Goal: Information Seeking & Learning: Find specific fact

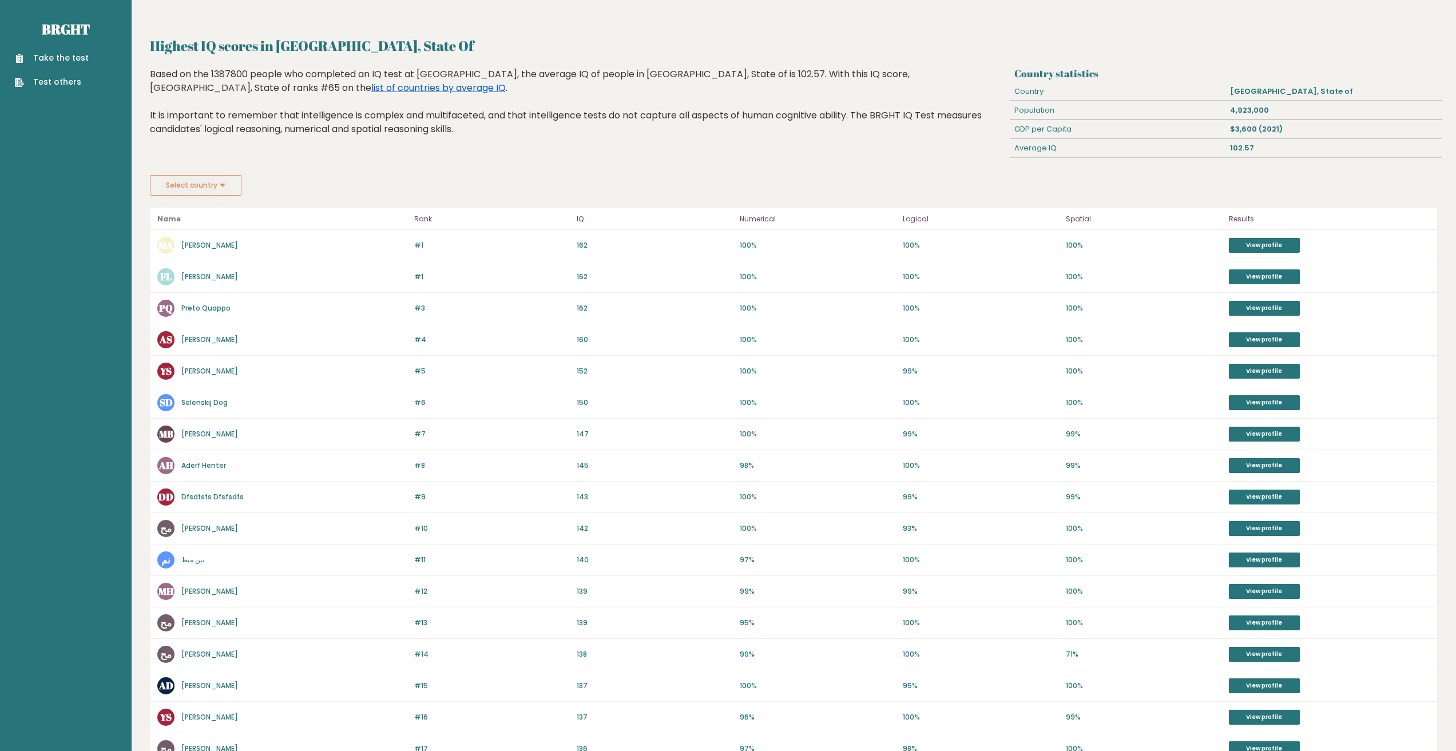
click at [371, 89] on link "list of countries by average IQ" at bounding box center [438, 87] width 134 height 13
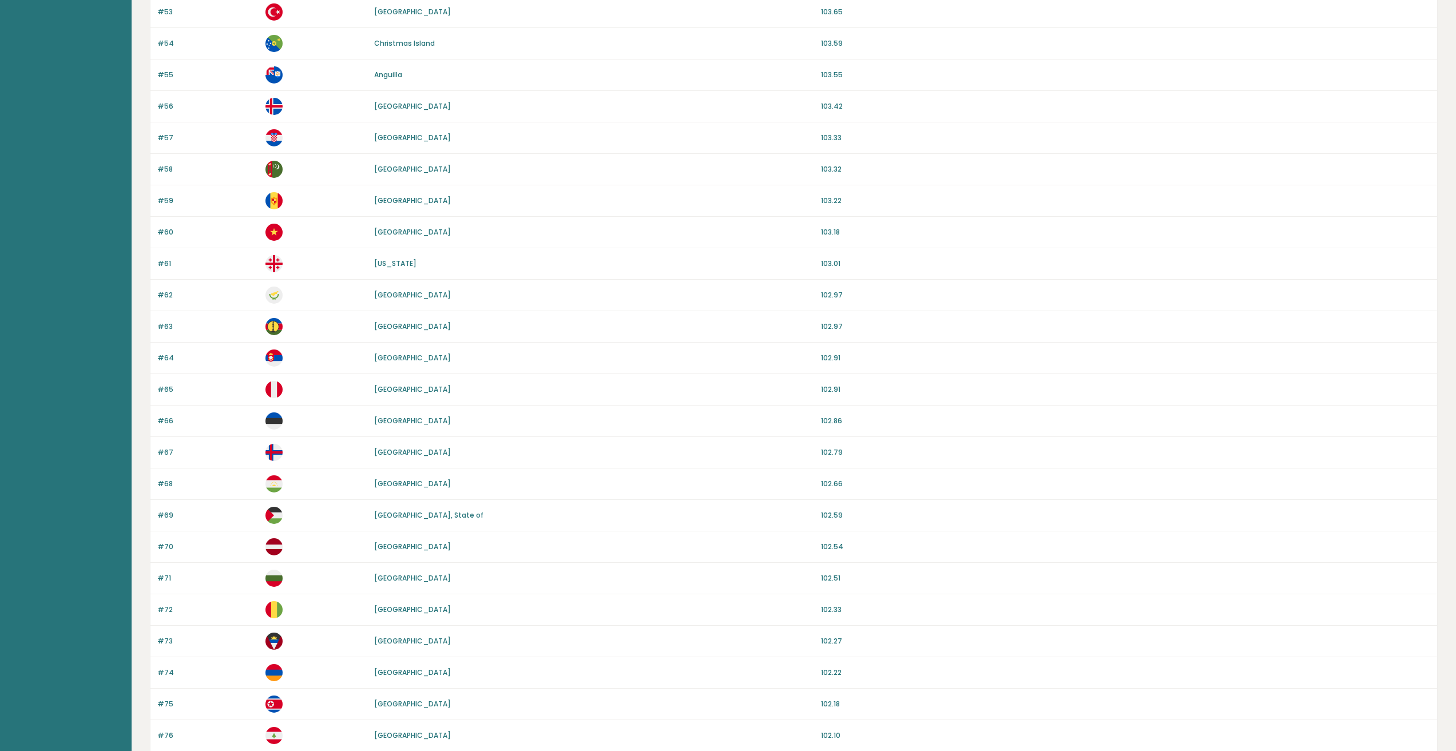
scroll to position [721, 0]
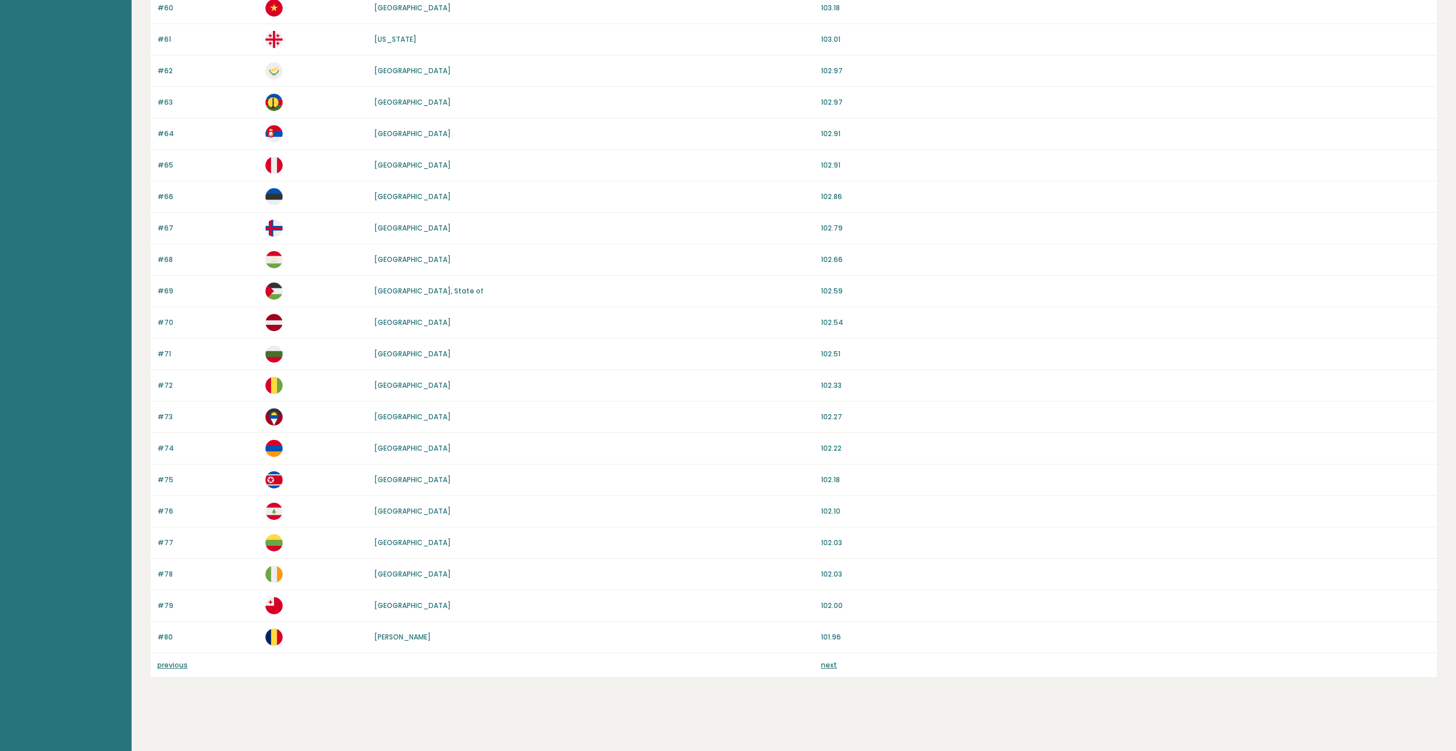
click at [828, 668] on link "next" at bounding box center [829, 665] width 16 height 10
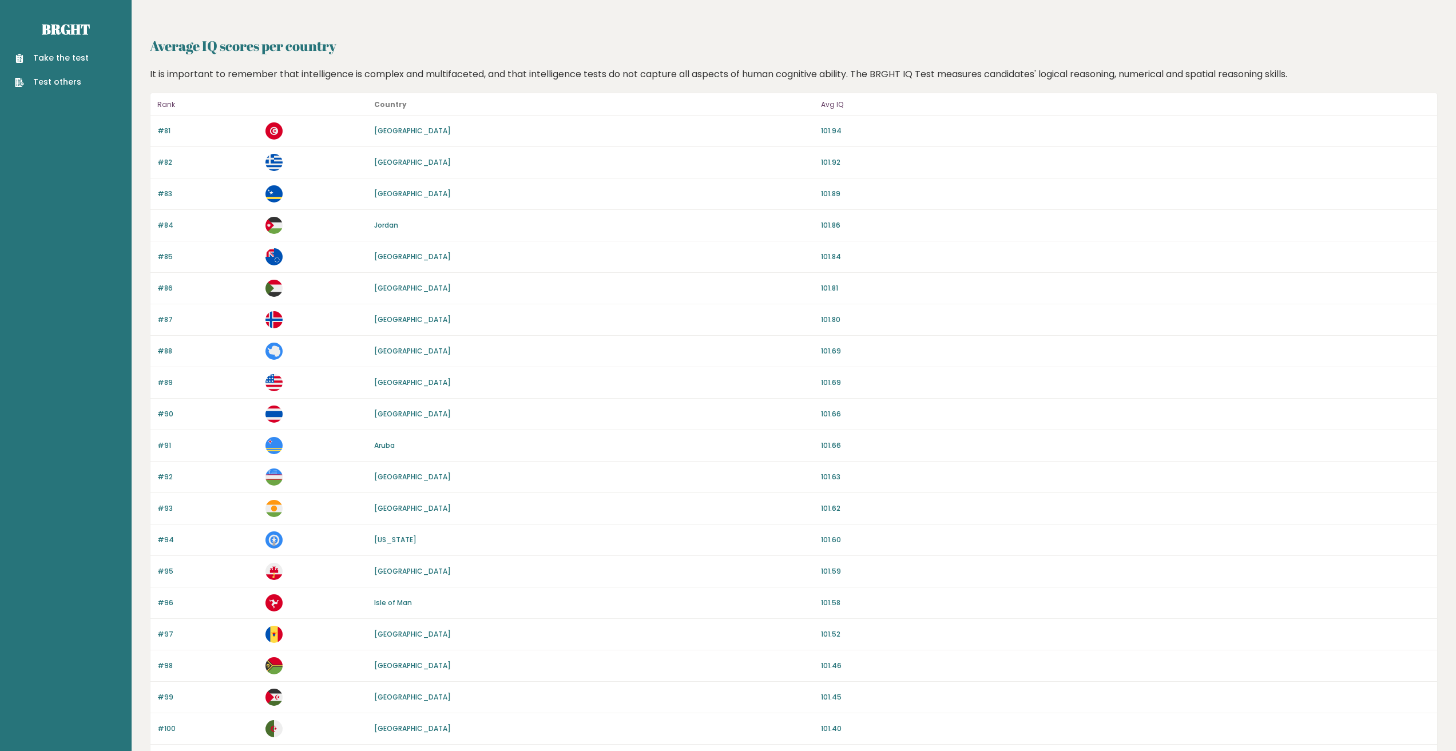
scroll to position [721, 0]
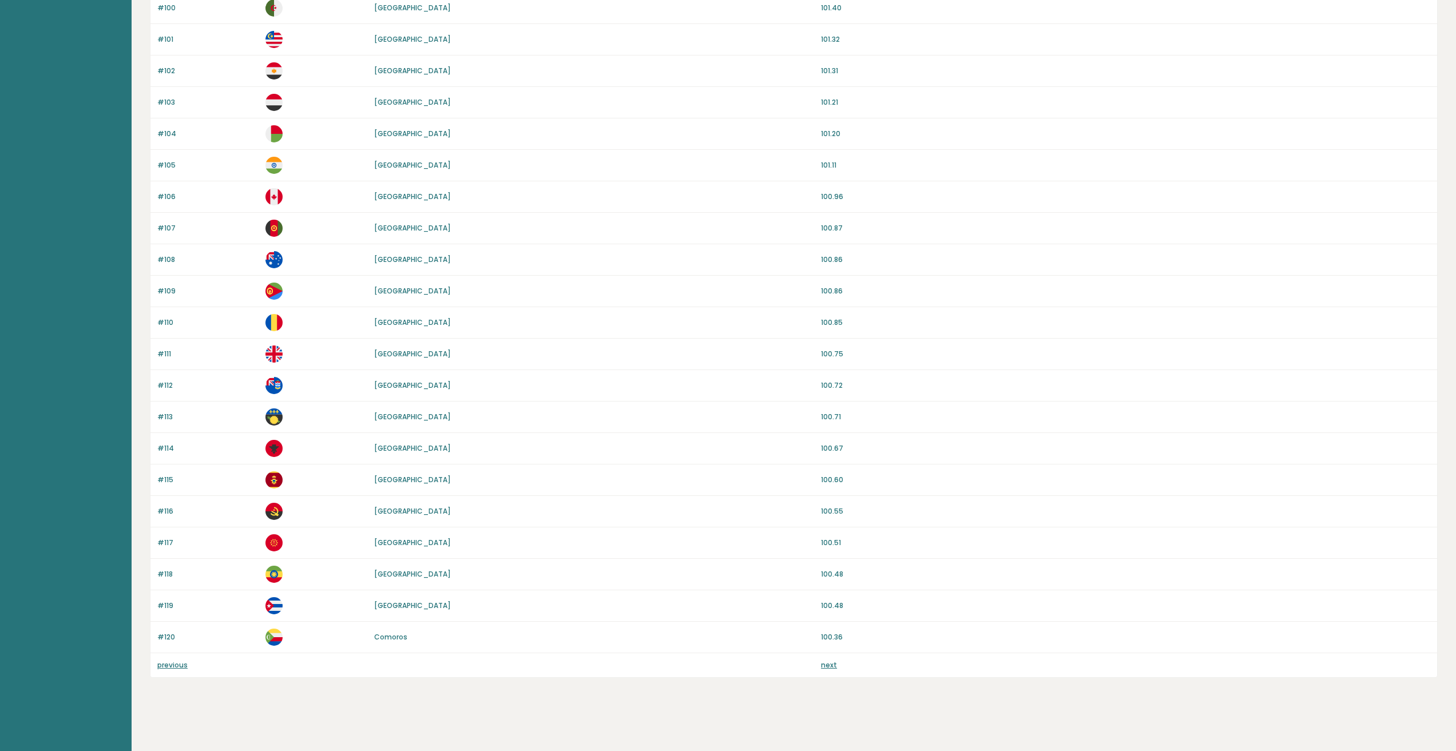
click at [170, 669] on link "previous" at bounding box center [172, 665] width 30 height 10
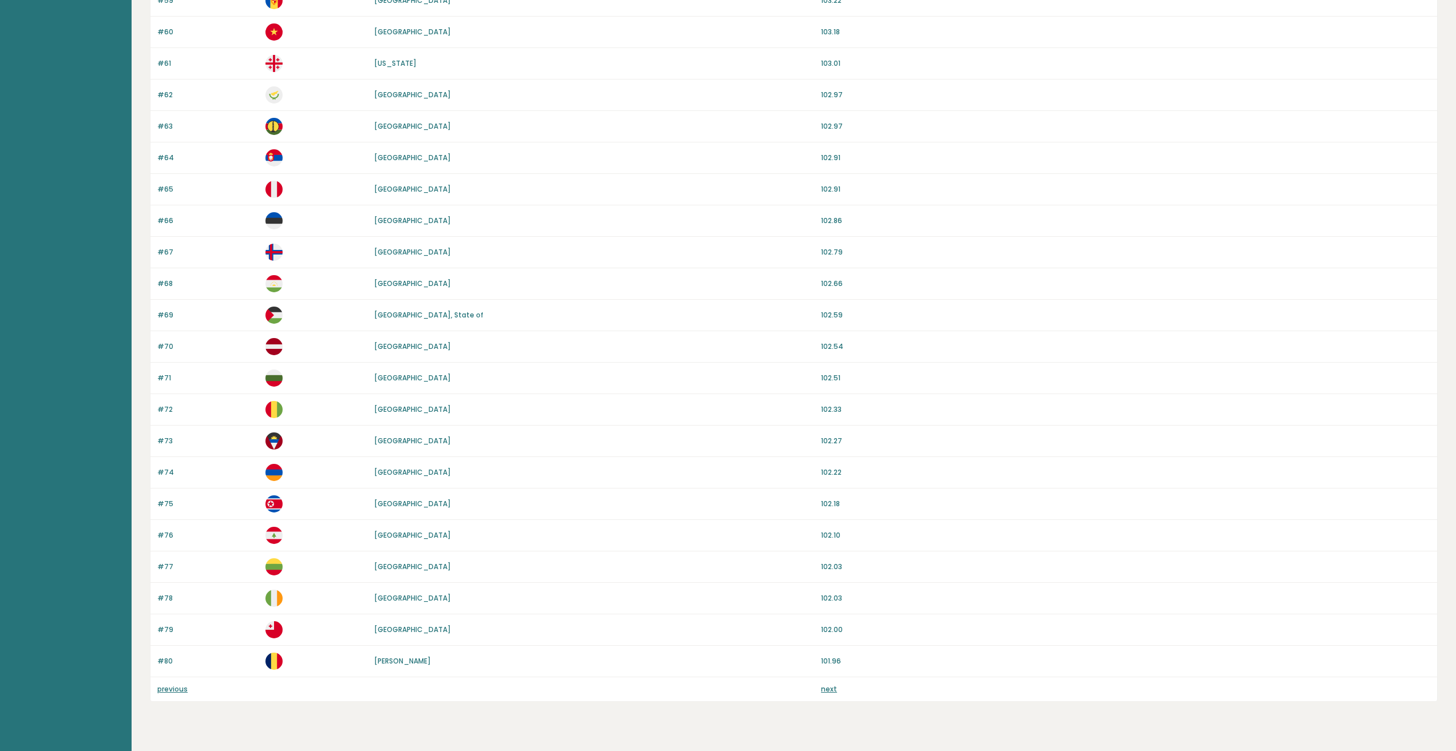
scroll to position [721, 0]
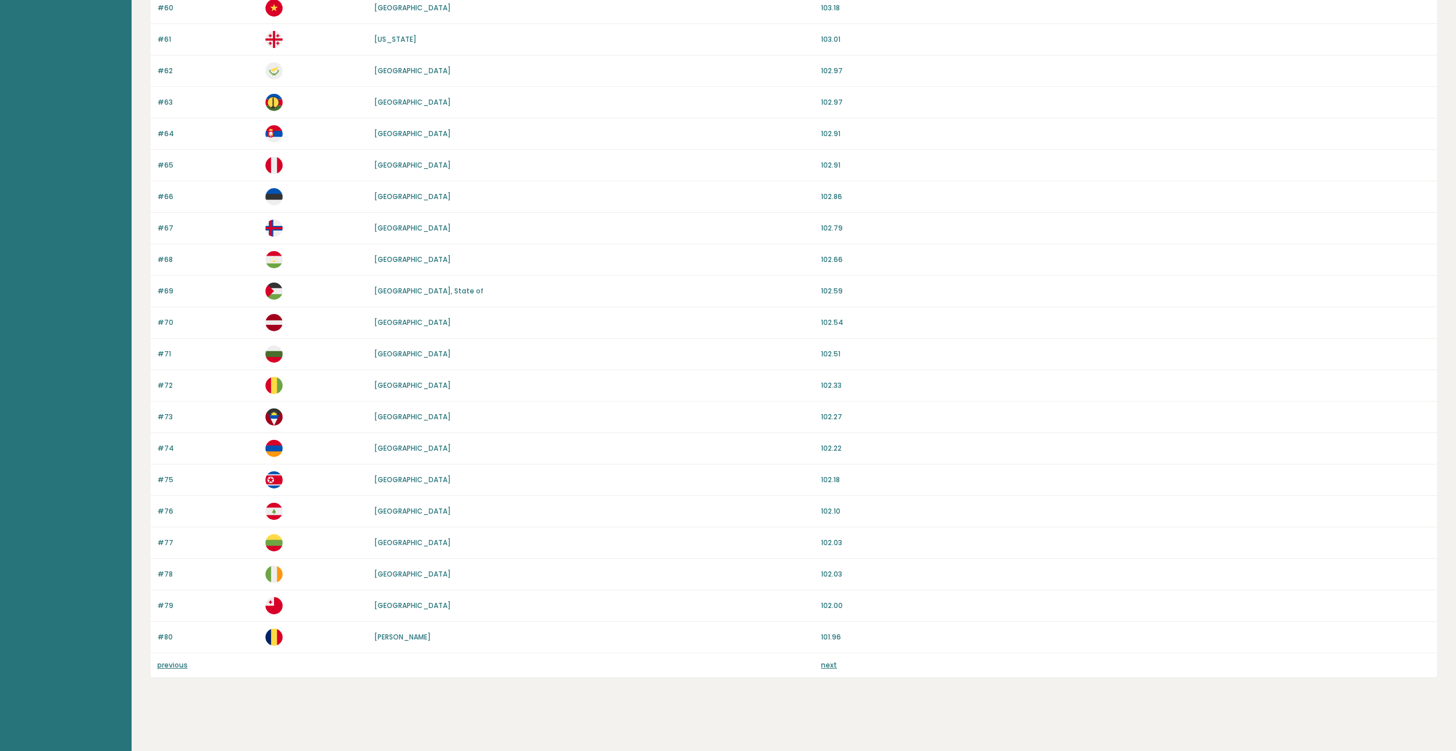
click at [174, 666] on link "previous" at bounding box center [172, 665] width 30 height 10
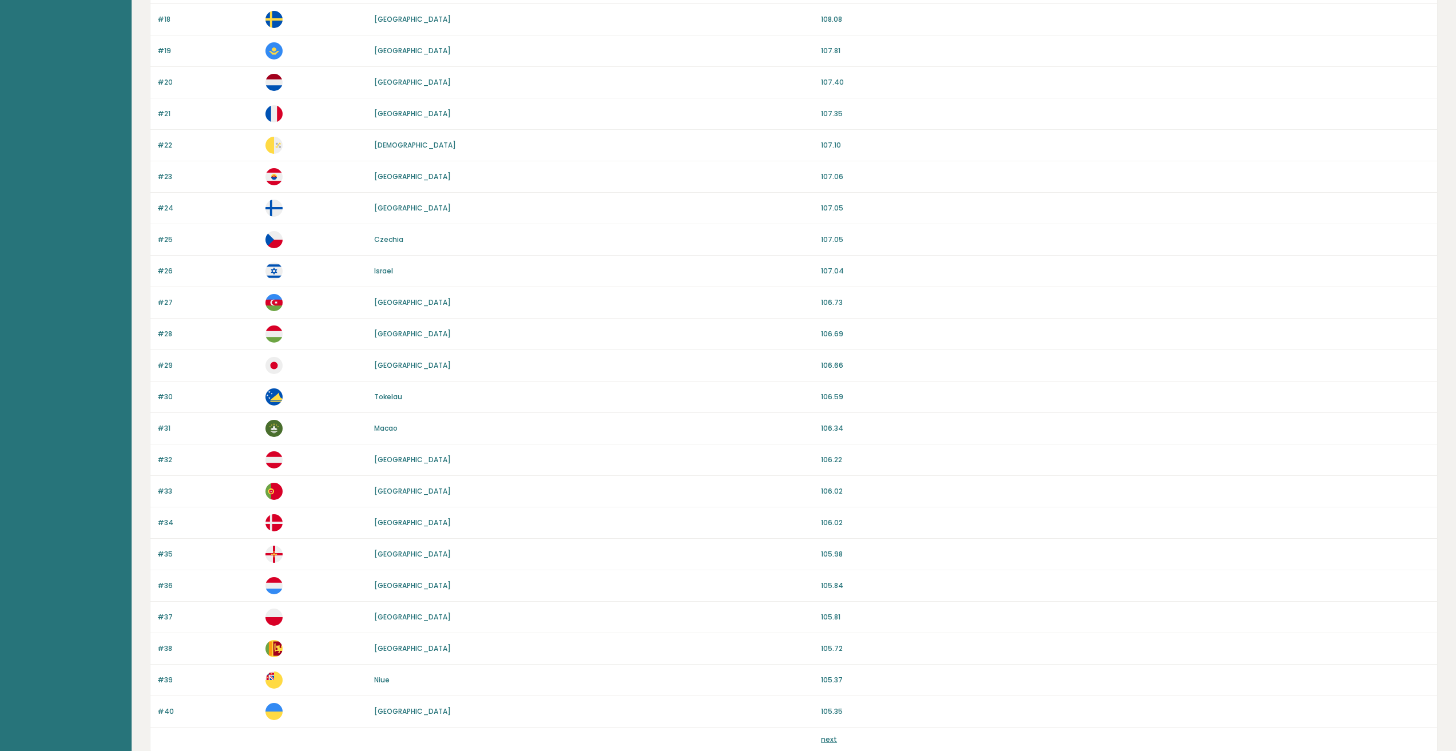
scroll to position [721, 0]
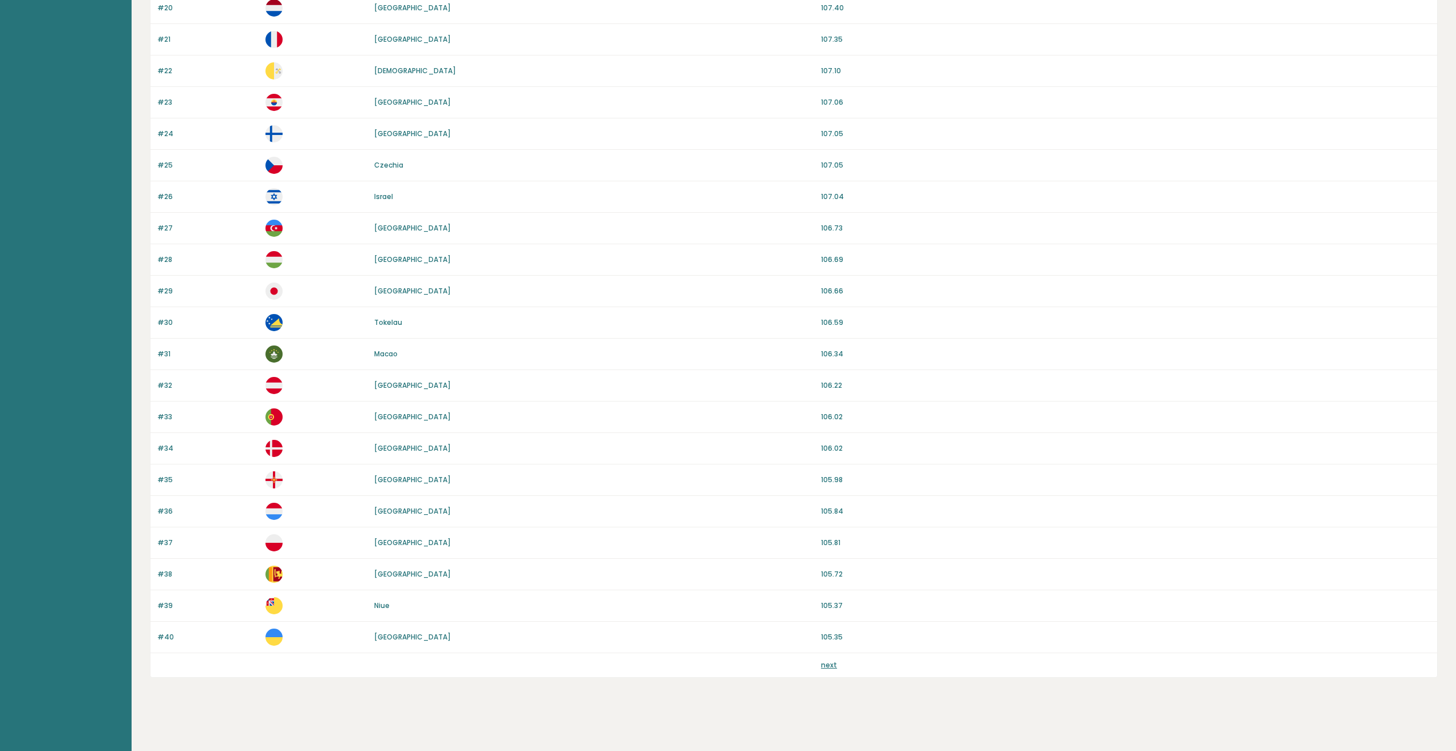
click at [825, 667] on link "next" at bounding box center [829, 665] width 16 height 10
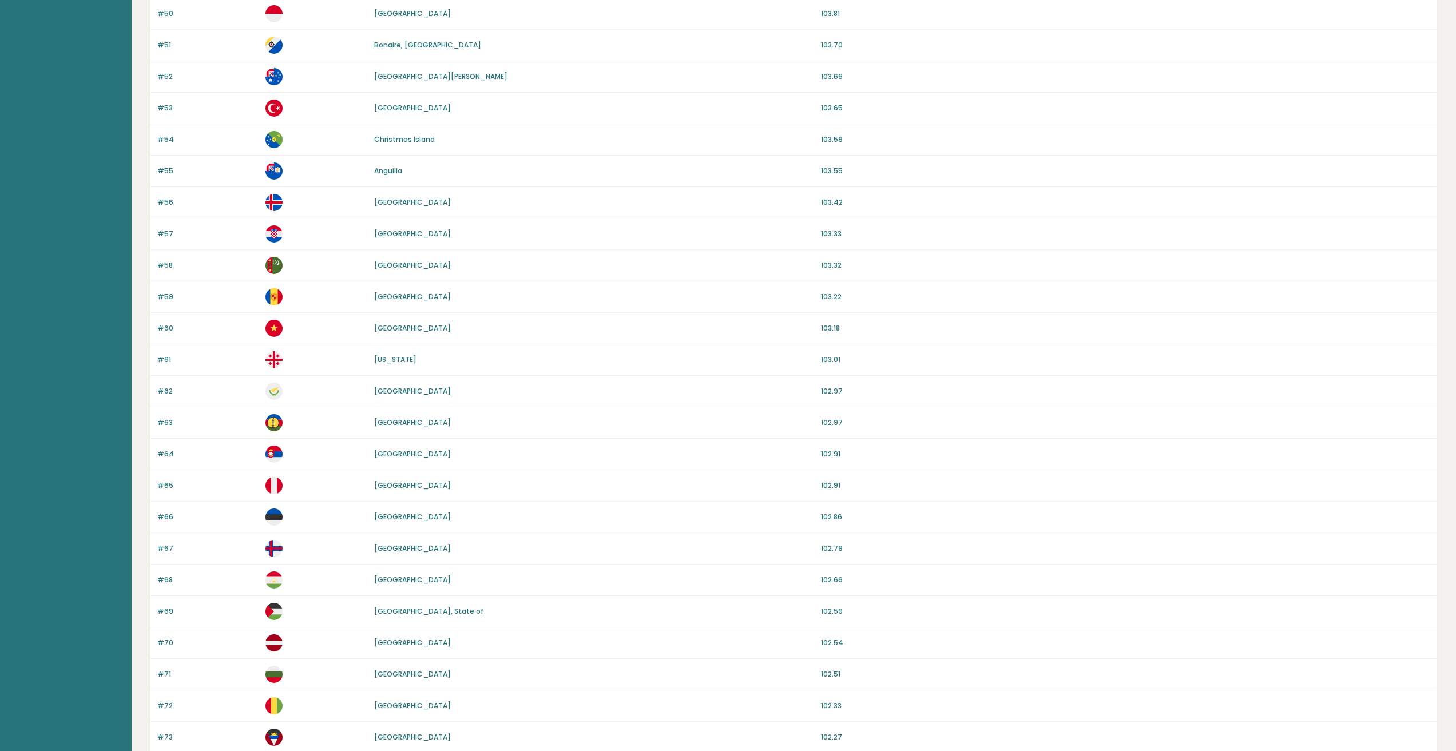
scroll to position [721, 0]
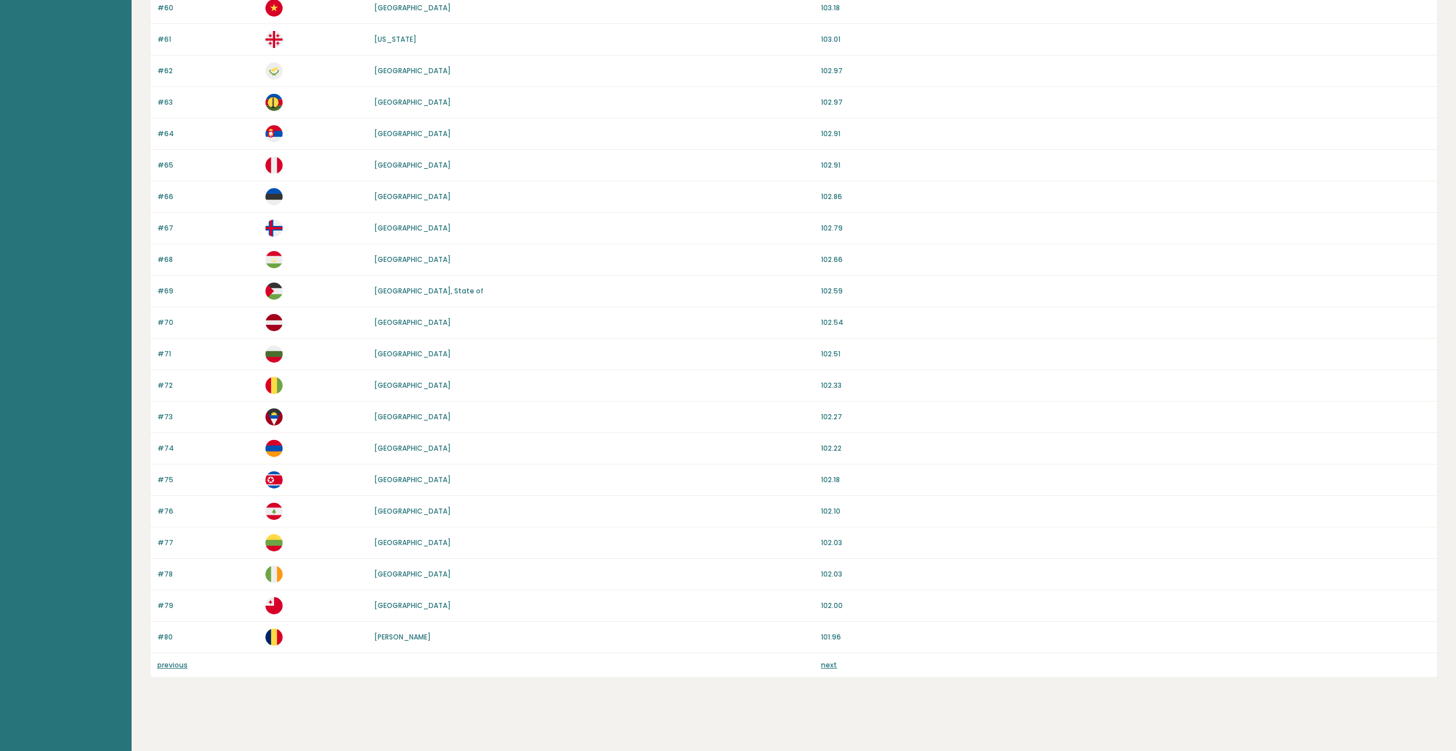
click at [831, 669] on link "next" at bounding box center [829, 665] width 16 height 10
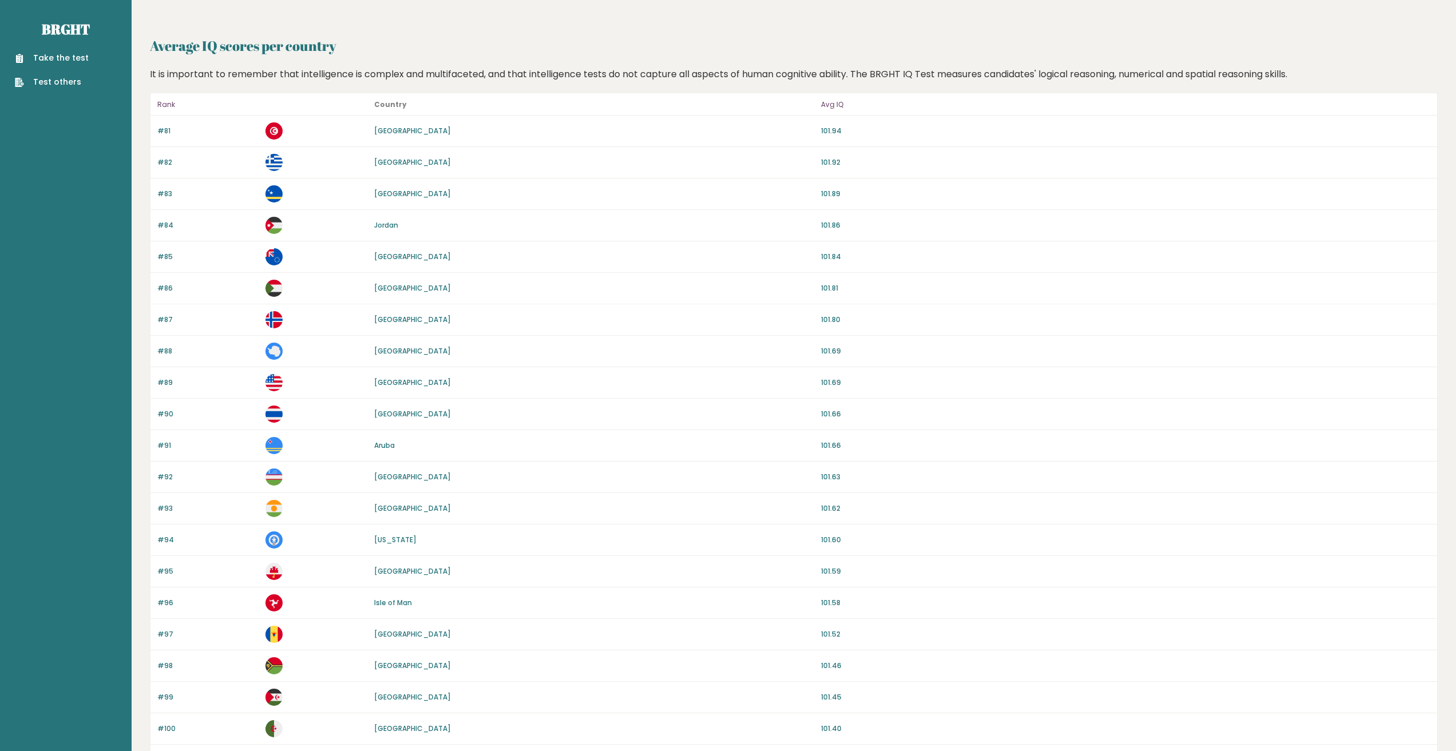
click at [386, 224] on link "Jordan" at bounding box center [386, 225] width 24 height 10
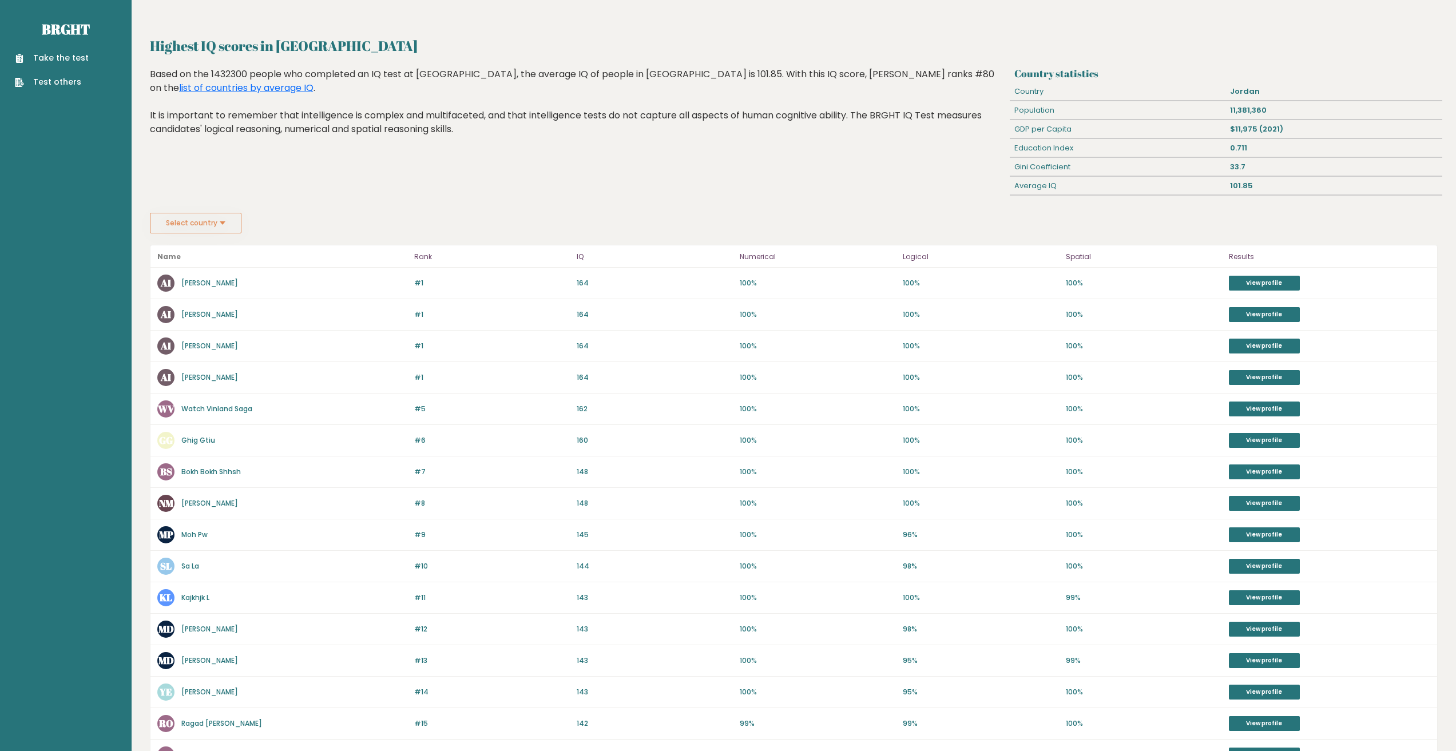
click at [1018, 128] on div "GDP per Capita" at bounding box center [1118, 129] width 216 height 18
click at [840, 171] on div "Highest IQ scores in Jordan Based on the 1432300 people who completed an IQ tes…" at bounding box center [578, 140] width 864 height 145
